Goal: Task Accomplishment & Management: Manage account settings

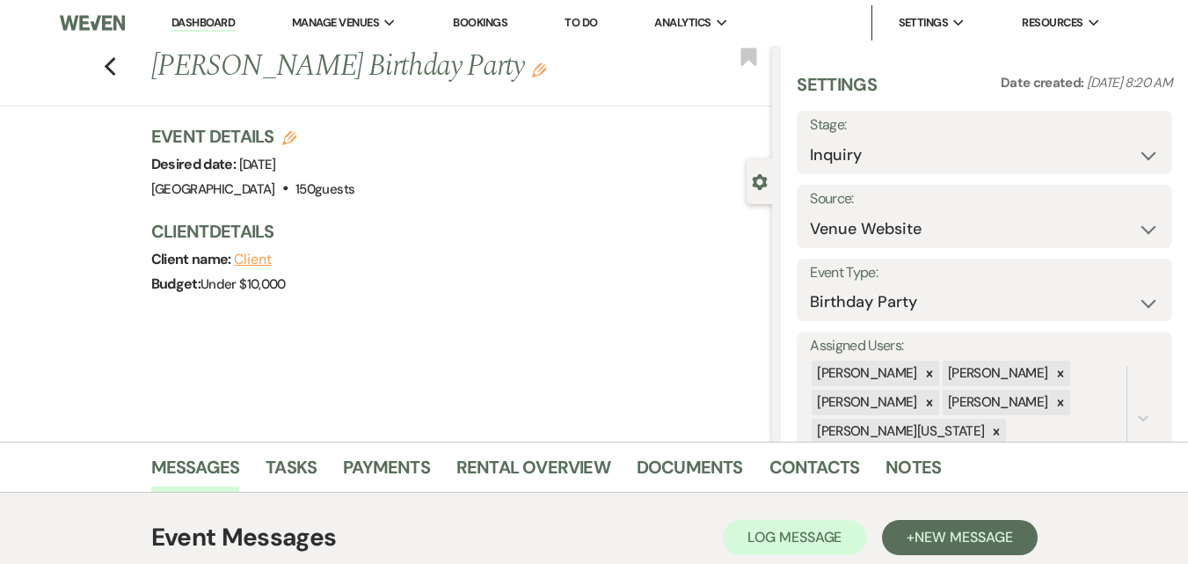
select select "5"
select select "4"
click at [200, 24] on link "Dashboard" at bounding box center [203, 23] width 63 height 17
click at [215, 15] on link "Dashboard" at bounding box center [203, 23] width 63 height 17
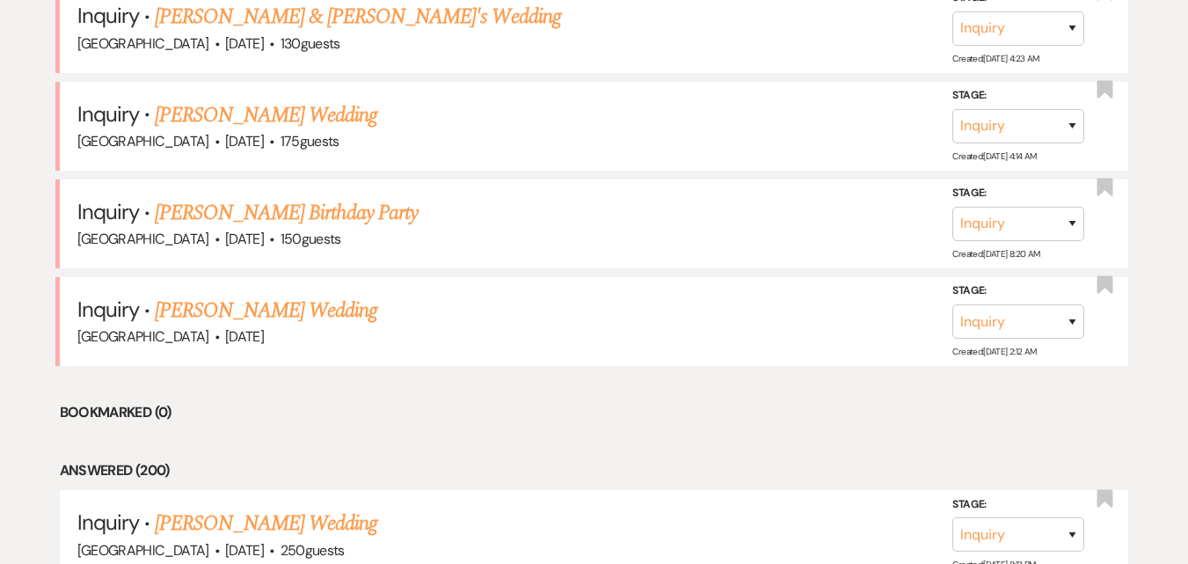
scroll to position [969, 0]
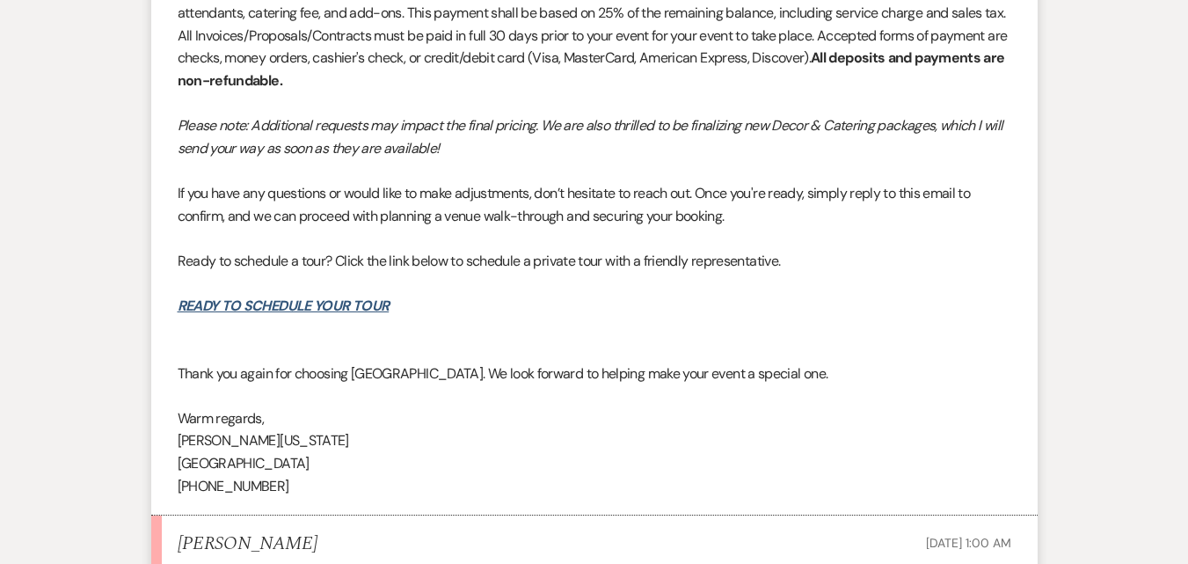
scroll to position [3254, 0]
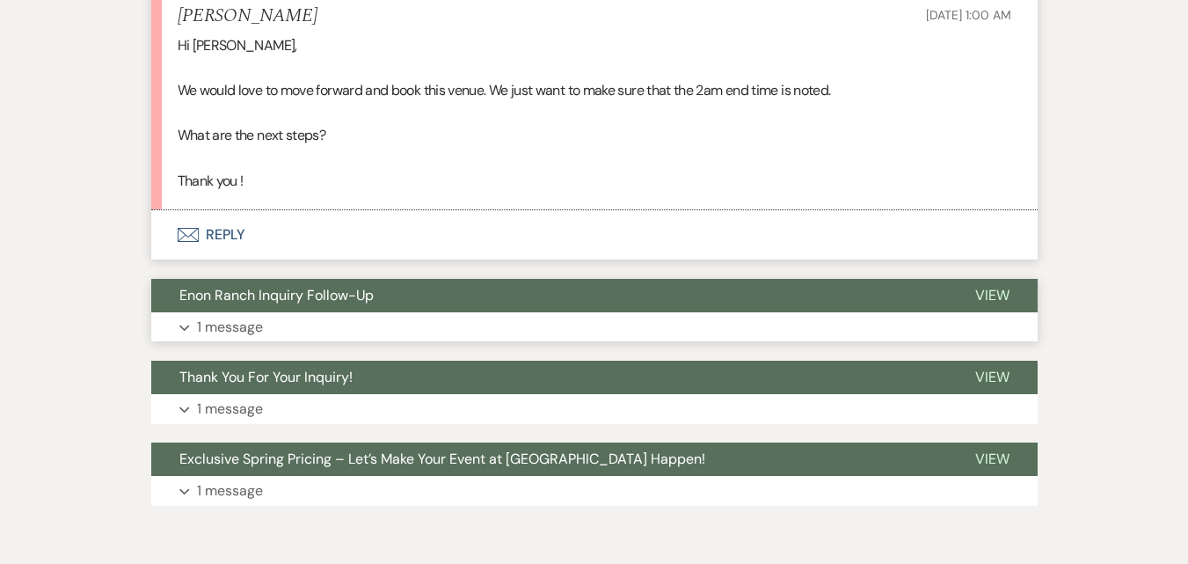
click at [347, 332] on button "Expand 1 message" at bounding box center [594, 327] width 887 height 30
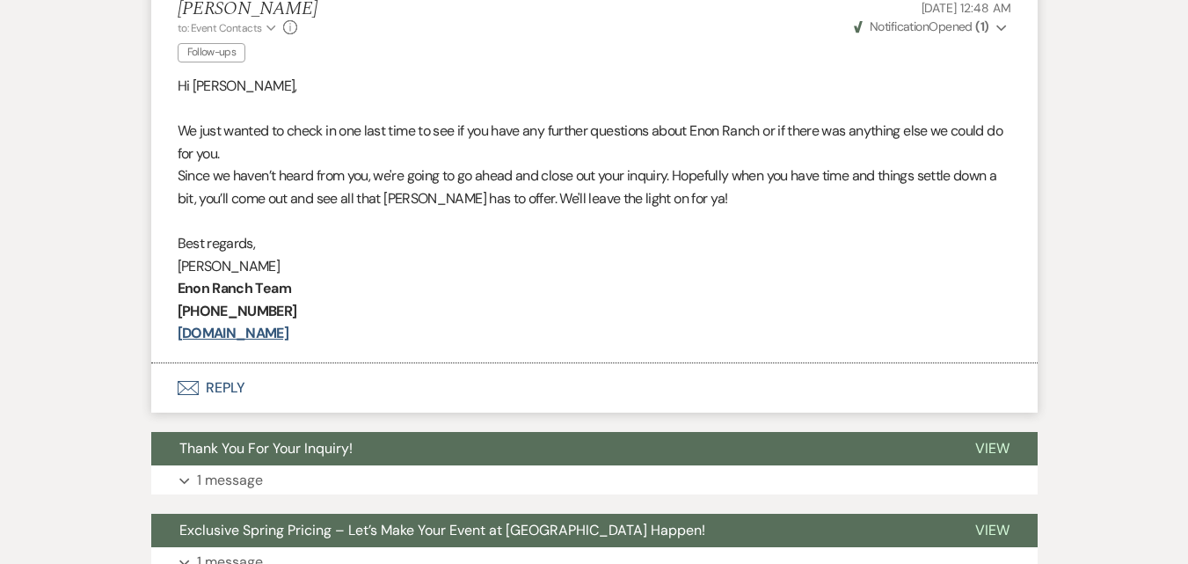
scroll to position [3738, 0]
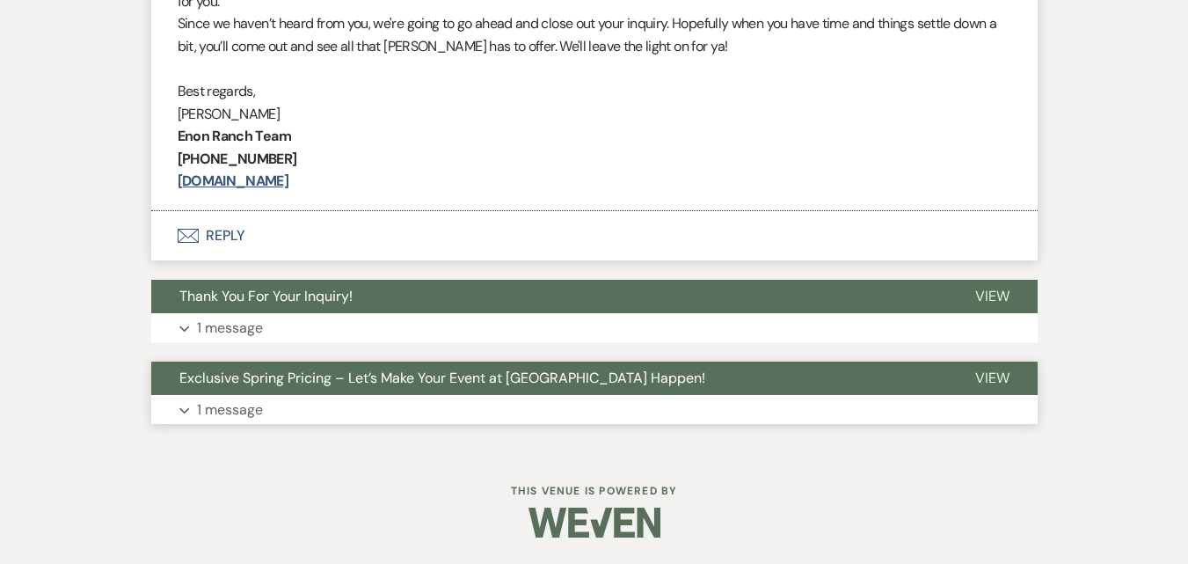
click at [448, 405] on button "Expand 1 message" at bounding box center [594, 410] width 887 height 30
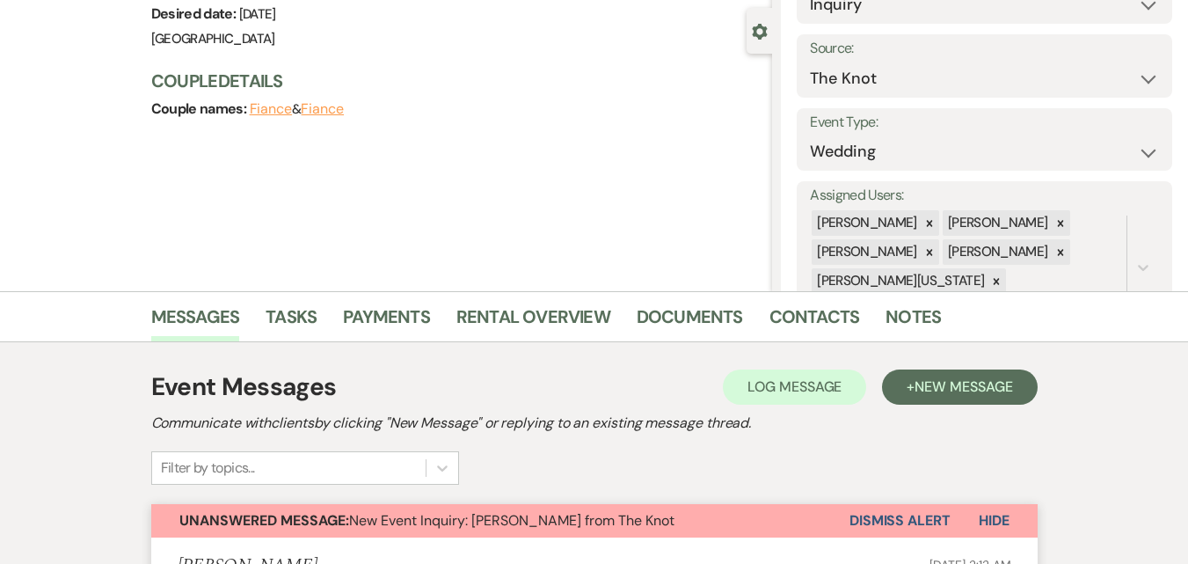
scroll to position [0, 0]
